Goal: Information Seeking & Learning: Learn about a topic

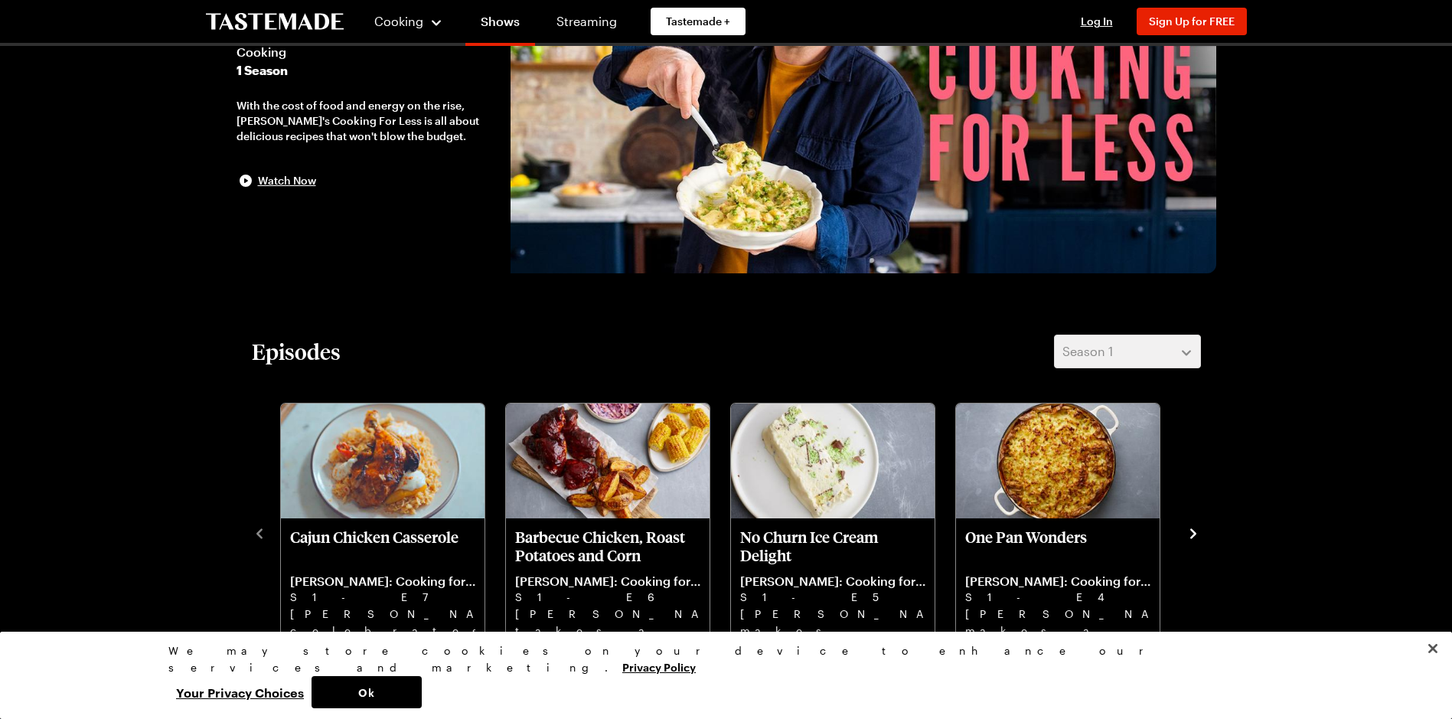
scroll to position [153, 0]
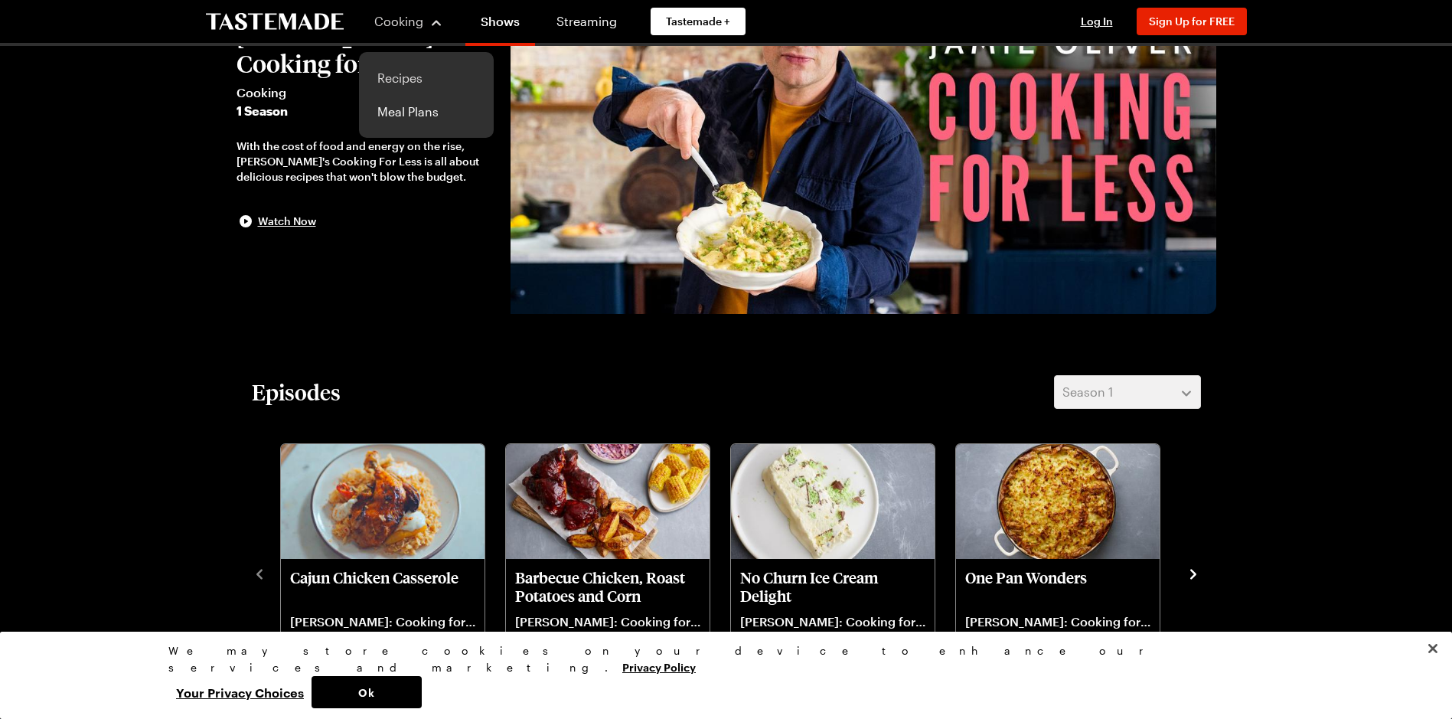
click at [412, 73] on link "Recipes" at bounding box center [426, 78] width 116 height 34
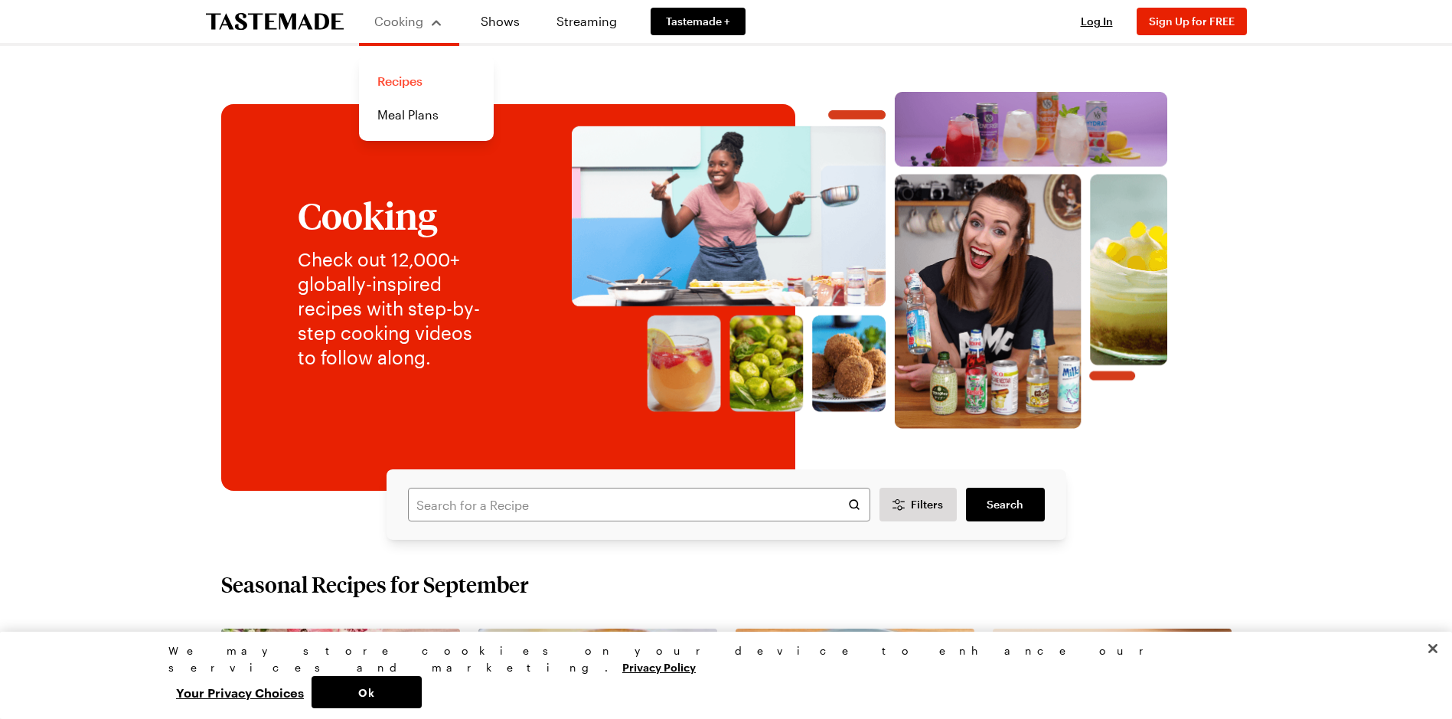
click at [393, 80] on link "Recipes" at bounding box center [426, 81] width 116 height 34
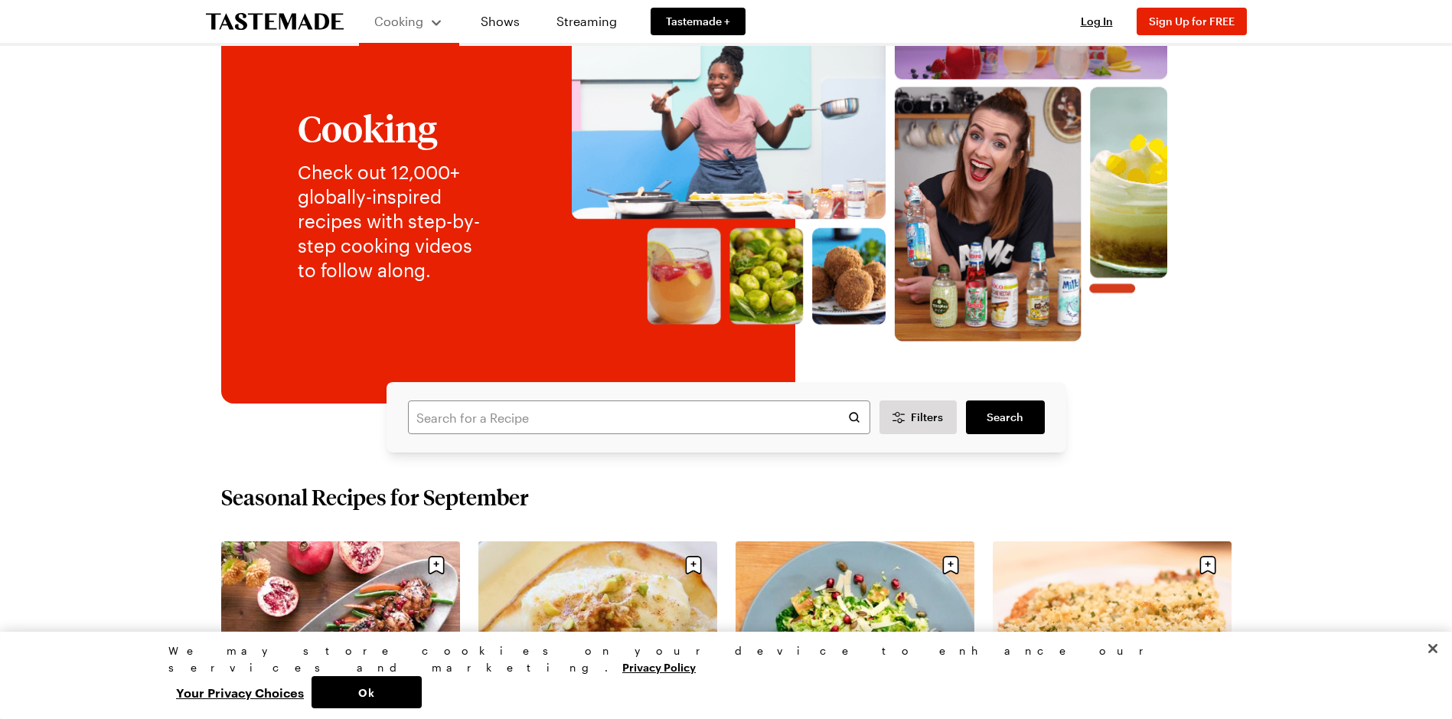
scroll to position [230, 0]
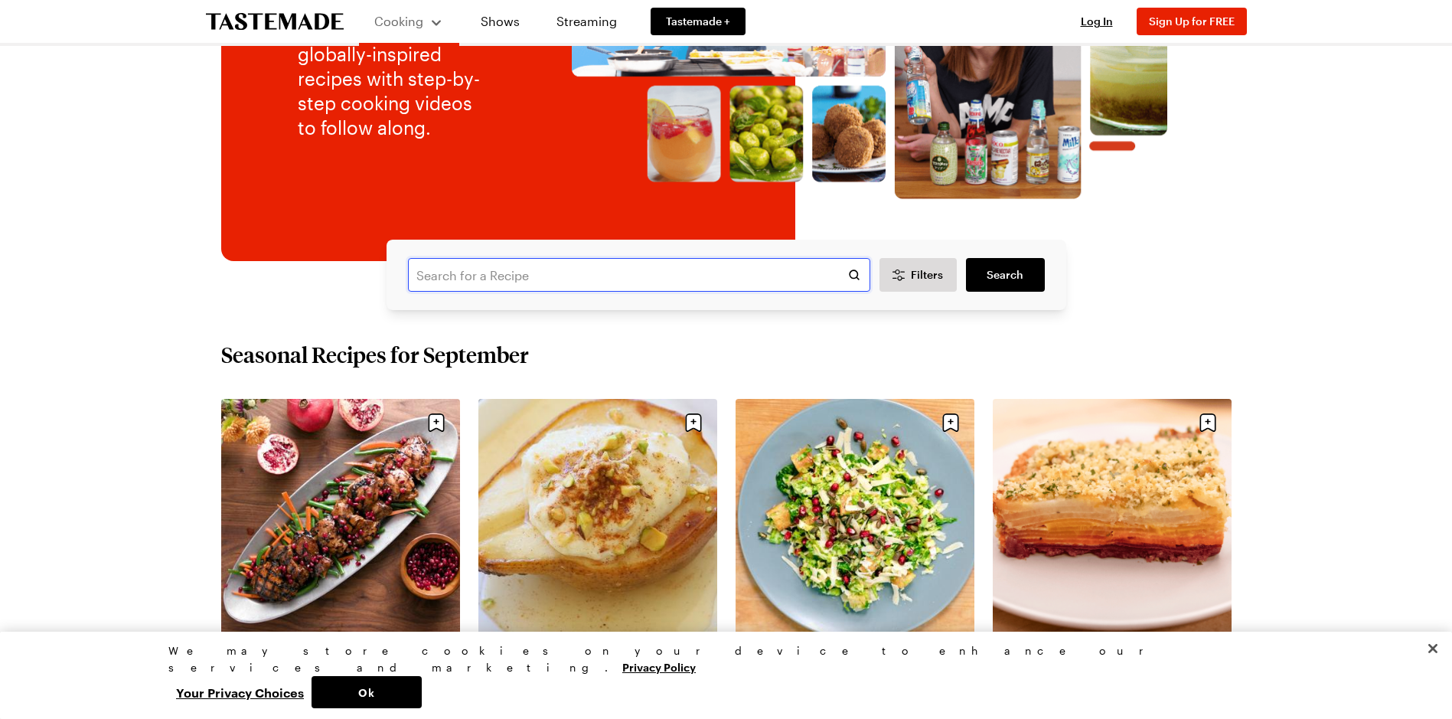
click at [454, 282] on input "text" at bounding box center [639, 275] width 462 height 34
drag, startPoint x: 464, startPoint y: 277, endPoint x: 482, endPoint y: 288, distance: 20.6
click at [480, 287] on input "uncookec" at bounding box center [639, 275] width 462 height 34
type input "uncooked pasta sauce"
click at [1006, 282] on span "Search" at bounding box center [1005, 274] width 37 height 15
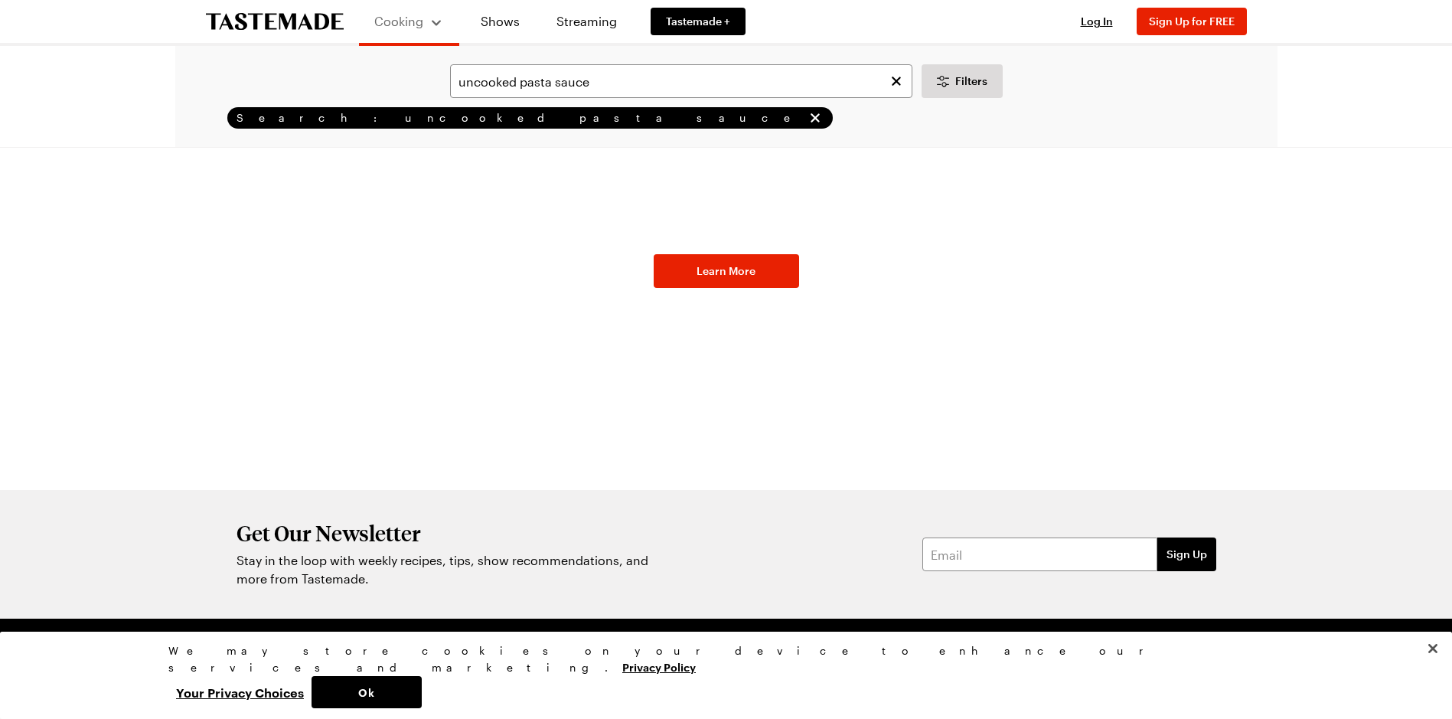
scroll to position [558, 0]
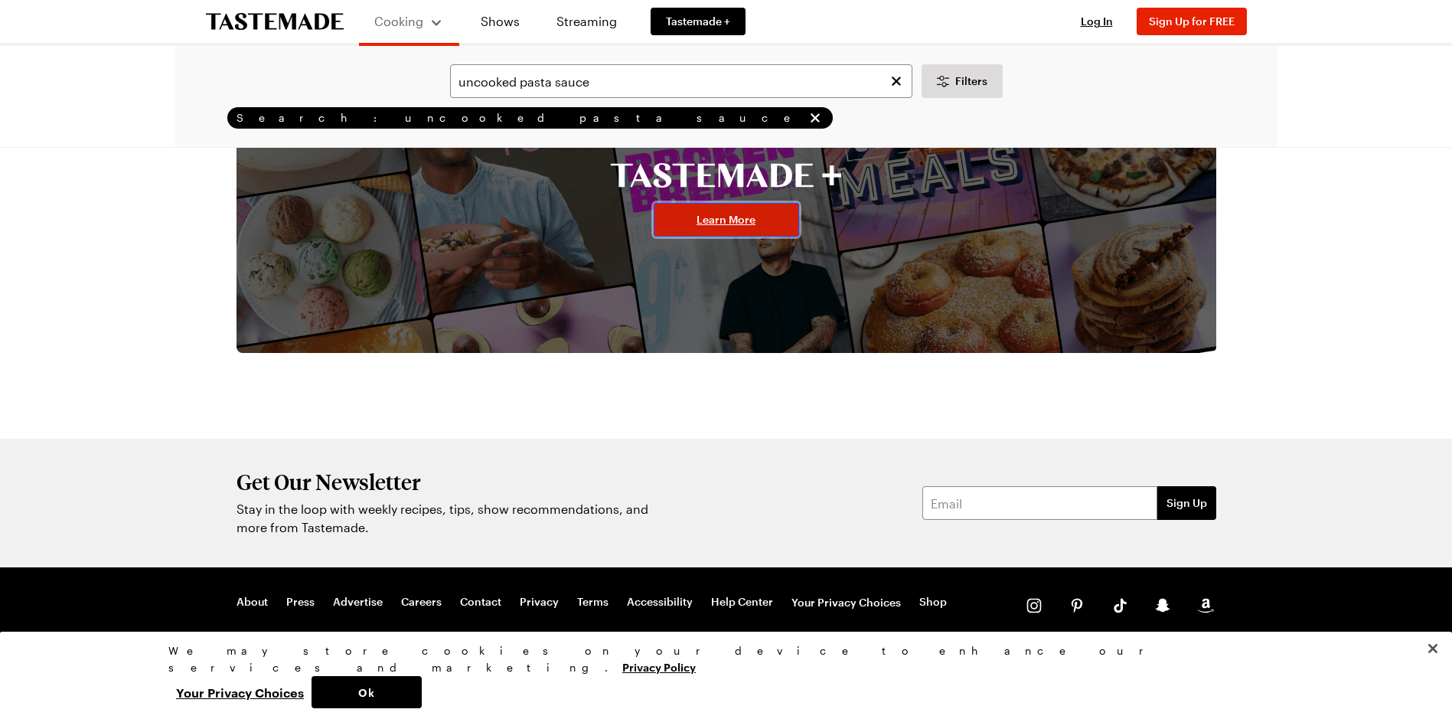
click at [700, 232] on link "Learn More" at bounding box center [726, 220] width 145 height 34
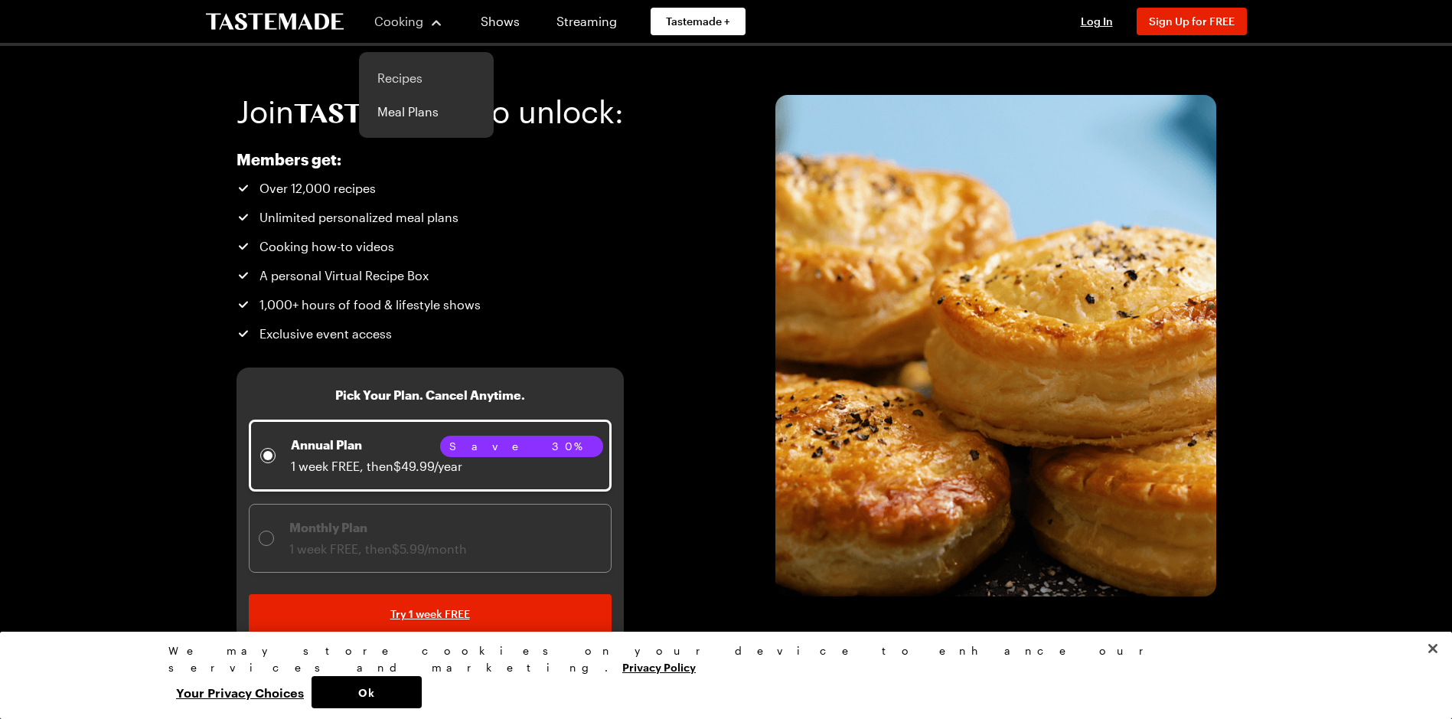
click at [420, 76] on link "Recipes" at bounding box center [426, 78] width 116 height 34
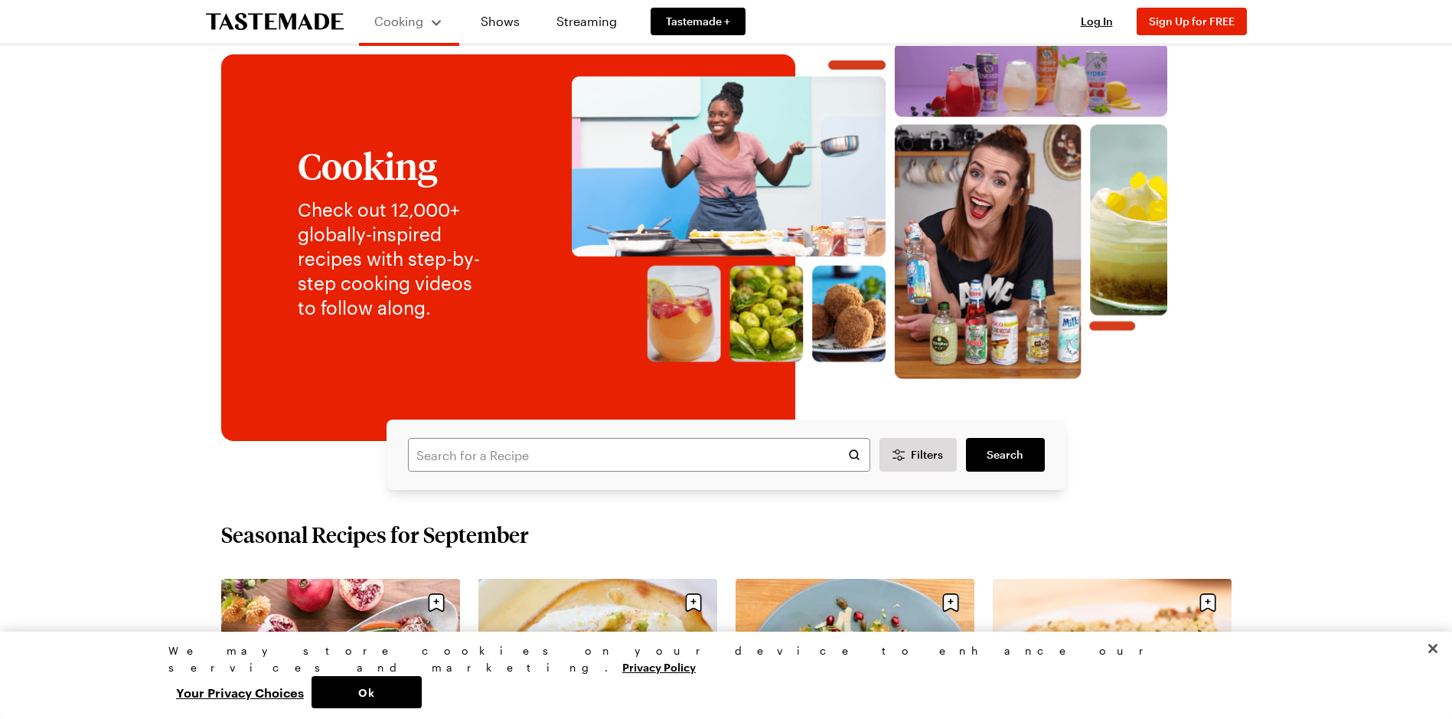
scroll to position [77, 0]
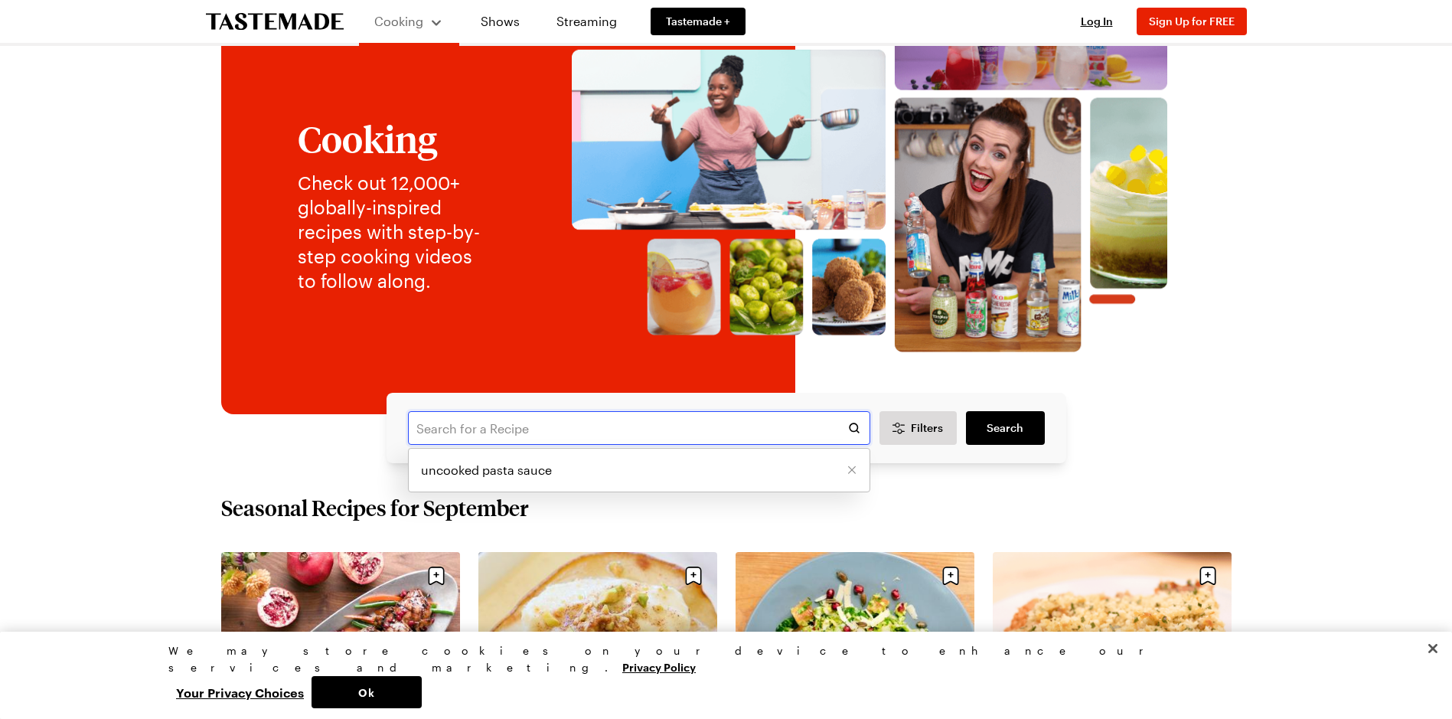
click at [475, 433] on input "text" at bounding box center [639, 428] width 462 height 34
click at [493, 471] on span "uncooked pasta sauce" at bounding box center [486, 470] width 131 height 18
type input "uncooked pasta sauce"
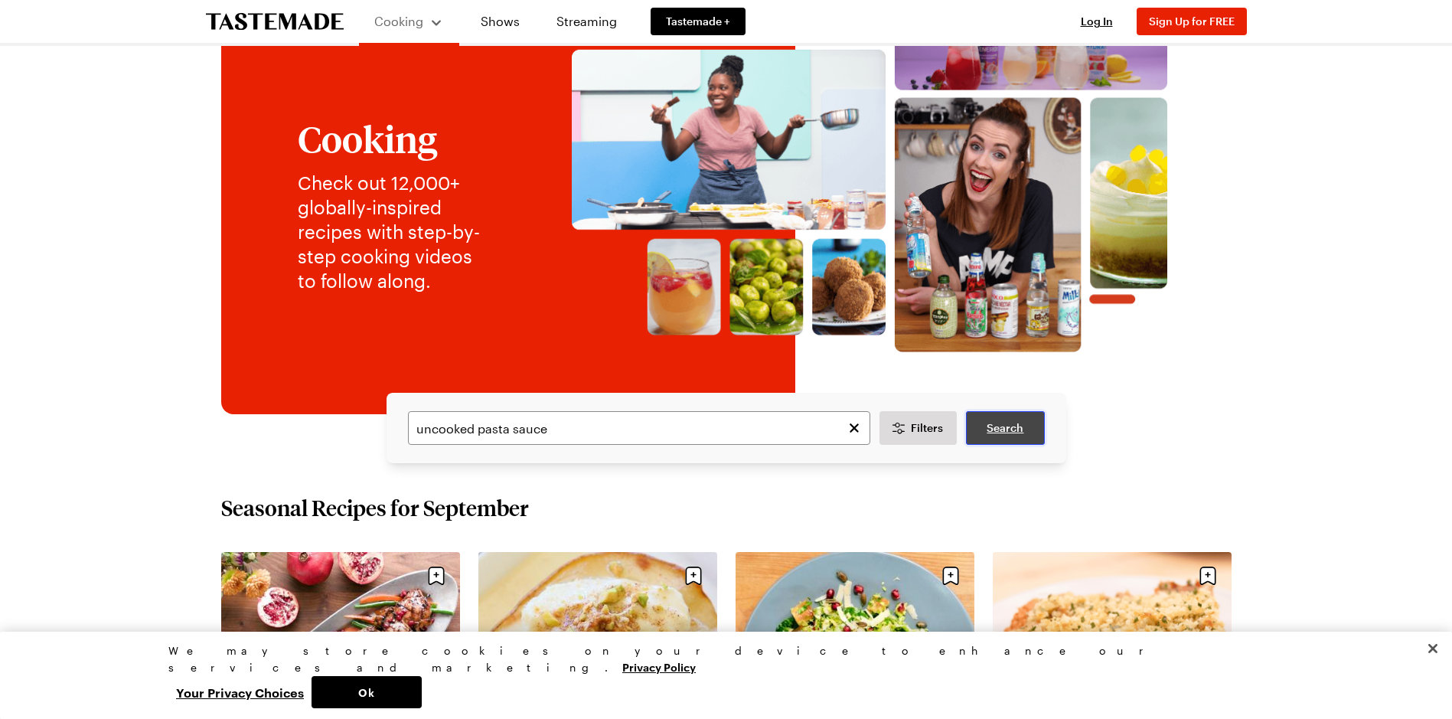
click at [1018, 429] on span "Search" at bounding box center [1005, 427] width 37 height 15
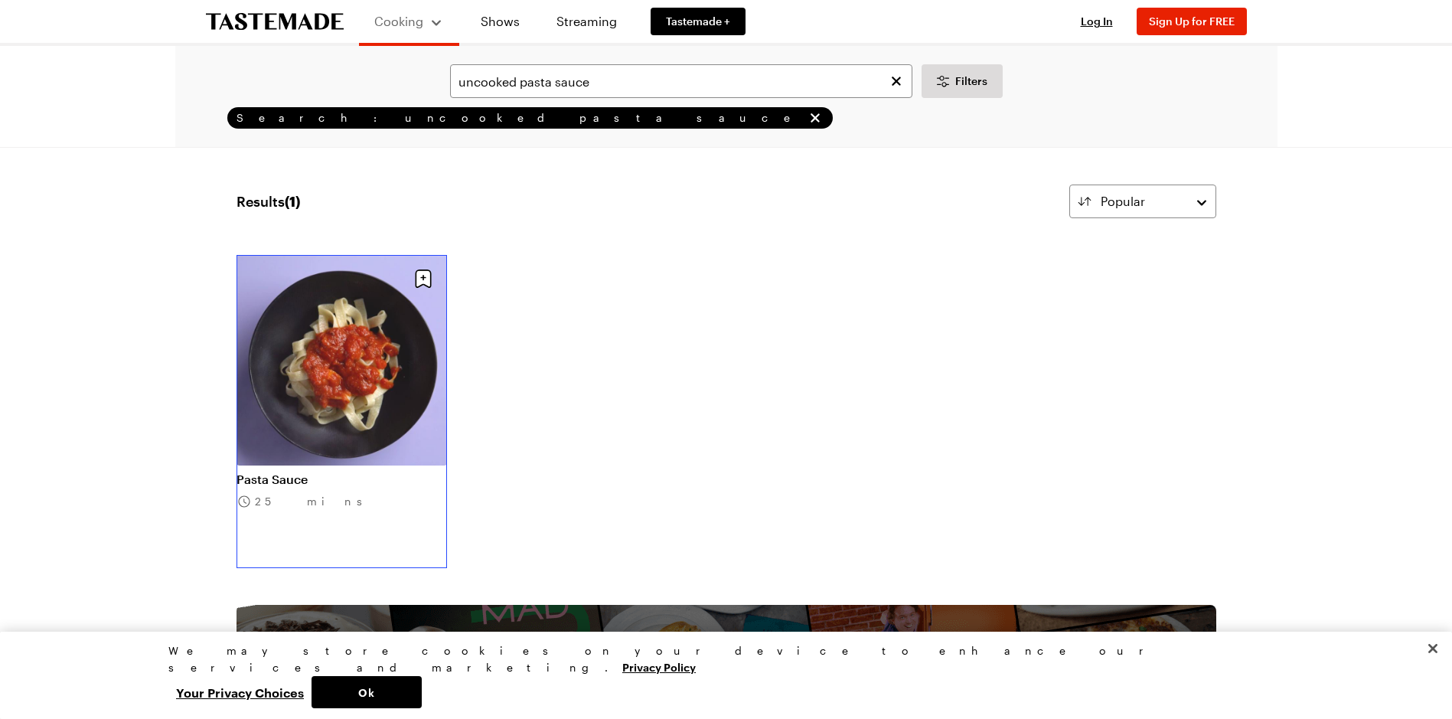
click at [330, 472] on link "Pasta Sauce" at bounding box center [342, 479] width 211 height 15
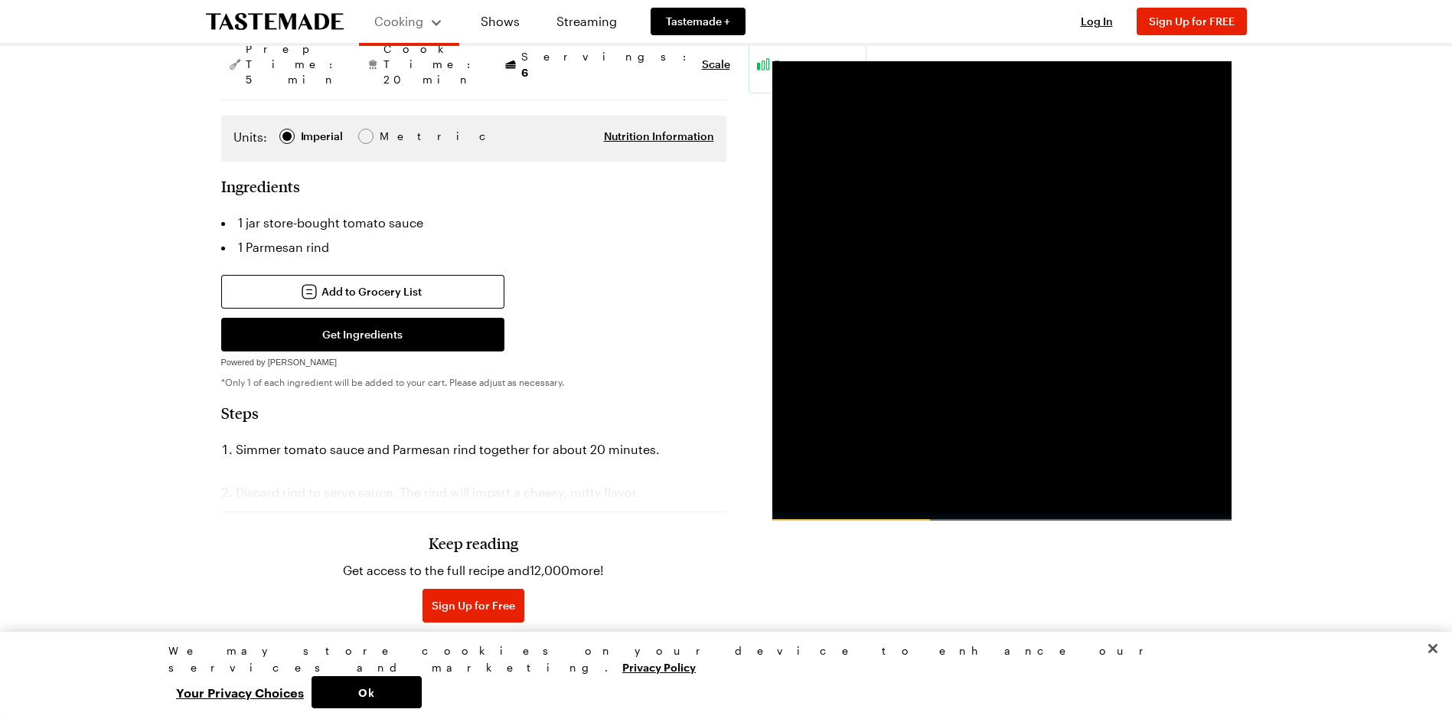
scroll to position [153, 0]
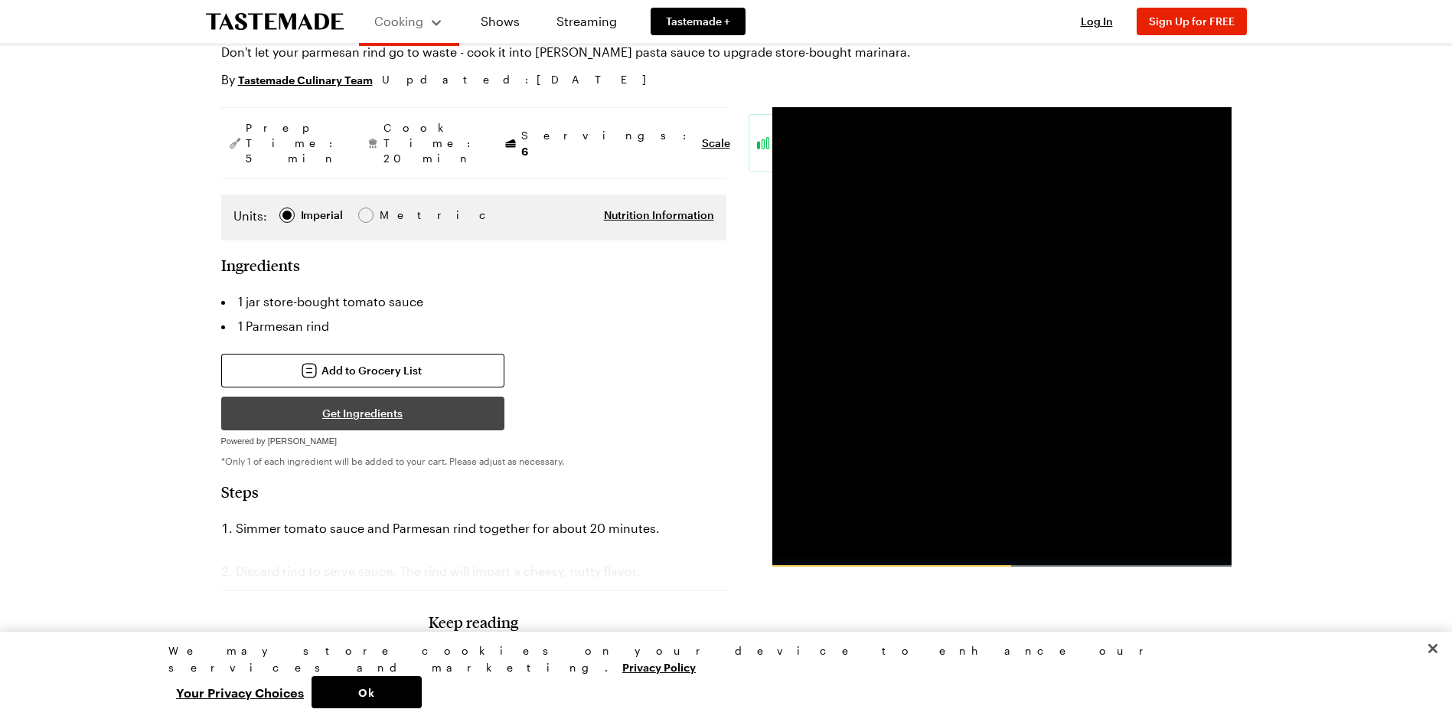
click at [409, 397] on button "Get Ingredients" at bounding box center [362, 414] width 283 height 34
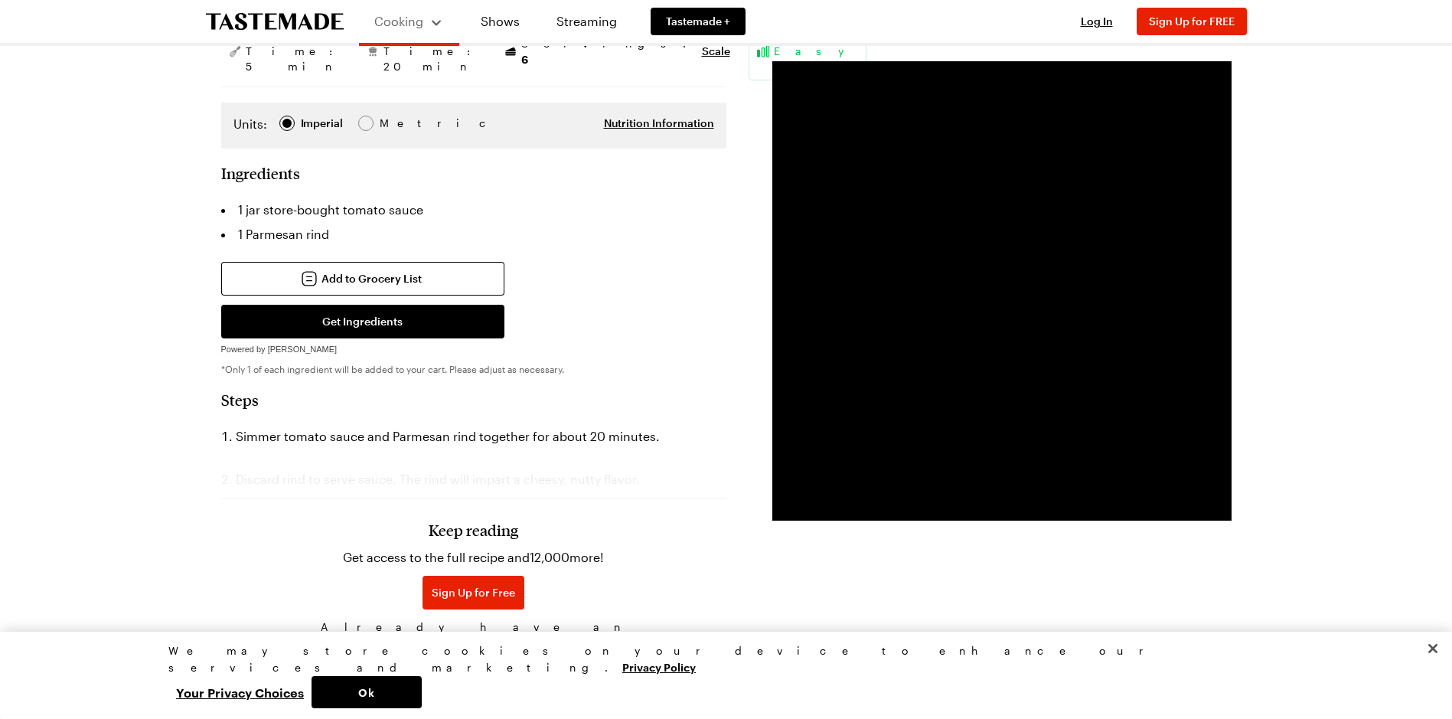
scroll to position [0, 0]
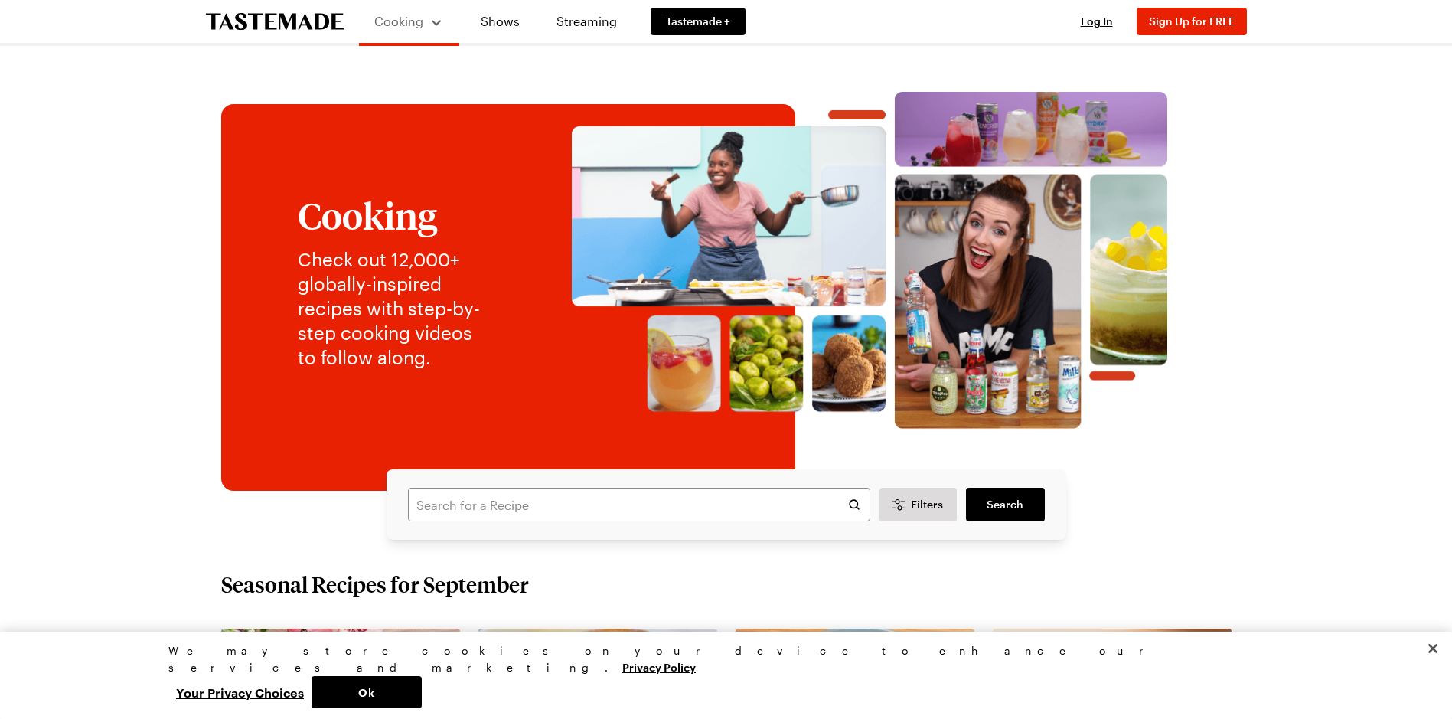
scroll to position [230, 0]
